Goal: Check status: Check status

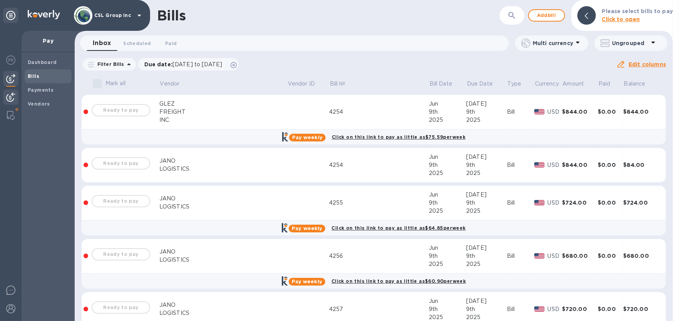
click at [17, 98] on div at bounding box center [10, 97] width 15 height 17
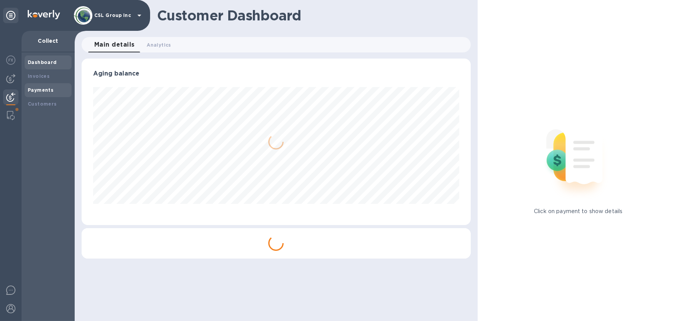
click at [37, 85] on div "Payments" at bounding box center [48, 90] width 47 height 14
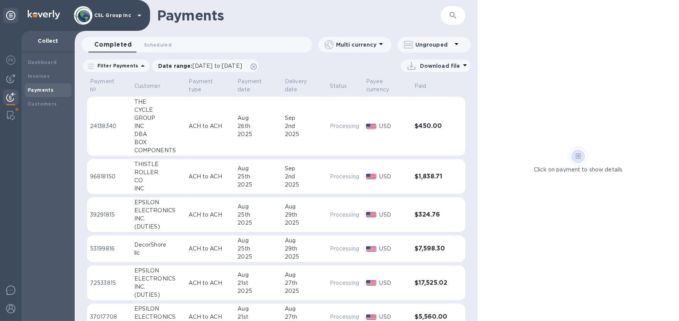
click at [442, 23] on div "​" at bounding box center [453, 15] width 25 height 19
click at [451, 16] on icon "button" at bounding box center [452, 15] width 7 height 7
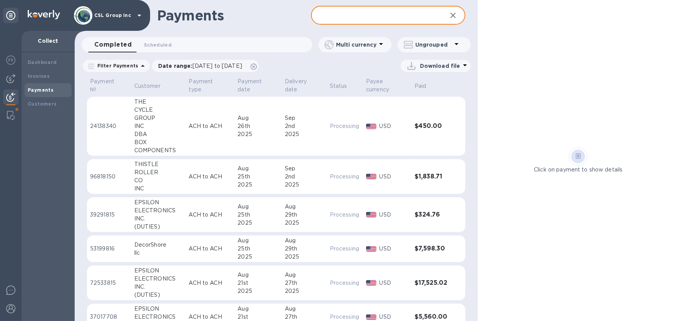
click at [408, 16] on input "text" at bounding box center [375, 15] width 129 height 19
type input "26238"
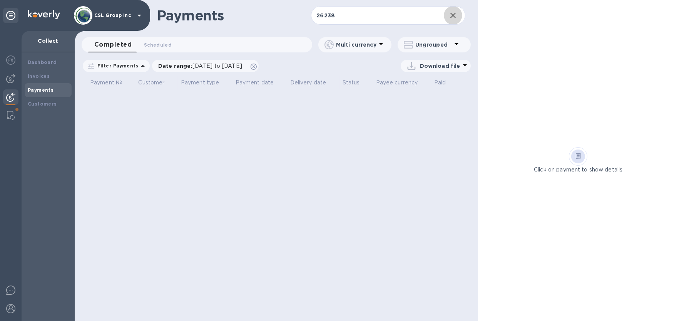
click at [451, 13] on icon "button" at bounding box center [452, 15] width 5 height 5
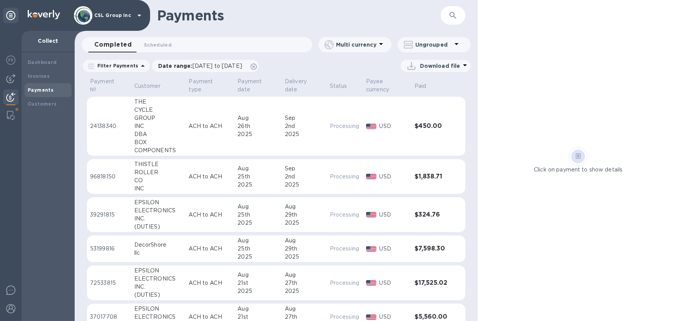
click at [327, 180] on td "Processing" at bounding box center [345, 176] width 36 height 35
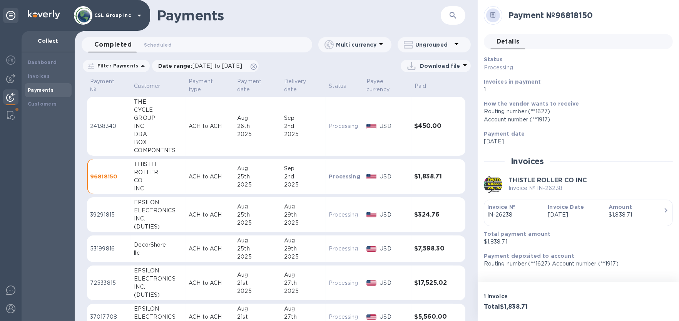
click at [327, 169] on td "Processing" at bounding box center [345, 176] width 38 height 35
click at [288, 176] on div "2nd" at bounding box center [303, 176] width 38 height 8
